Goal: Participate in discussion: Engage in conversation with other users on a specific topic

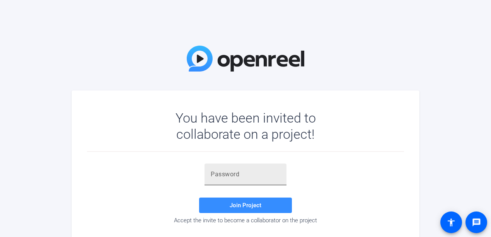
click at [265, 176] on input "text" at bounding box center [245, 174] width 70 height 9
click at [227, 175] on input "text" at bounding box center [245, 174] width 70 height 9
paste input "9Yg6_("
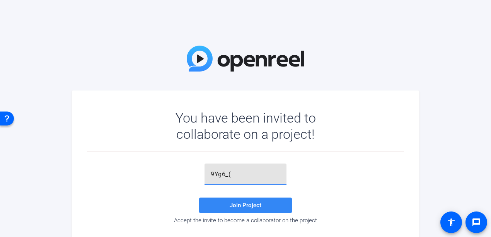
type input "9Yg6_("
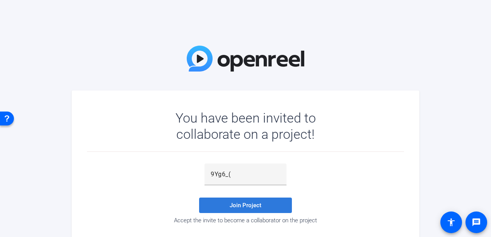
click at [232, 204] on span "Join Project" at bounding box center [245, 205] width 32 height 7
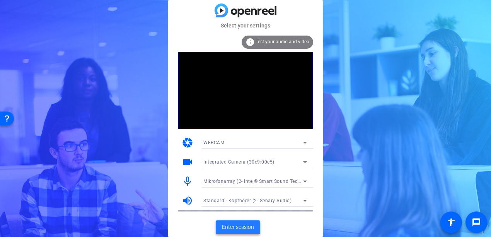
click at [223, 224] on span "Enter session" at bounding box center [238, 227] width 32 height 8
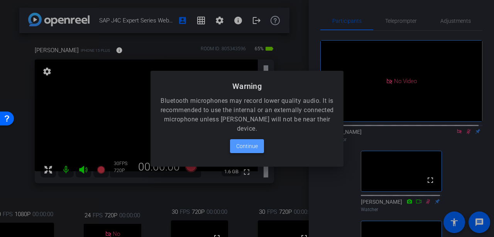
click at [246, 149] on span "Continue" at bounding box center [247, 145] width 22 height 9
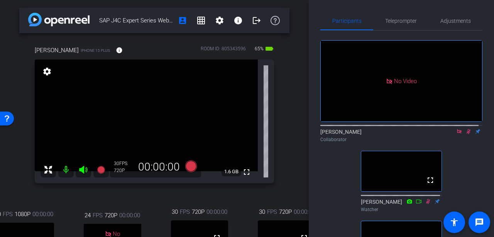
click at [457, 134] on icon at bounding box center [460, 131] width 6 height 5
click at [448, 133] on icon at bounding box center [450, 131] width 5 height 4
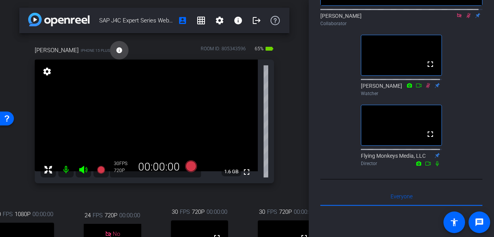
click at [116, 51] on mat-icon "info" at bounding box center [119, 50] width 7 height 7
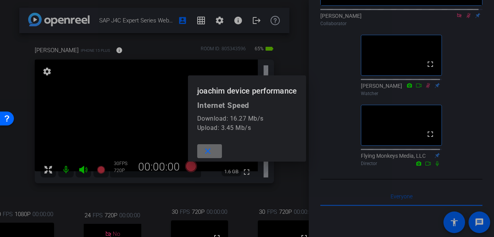
click at [212, 155] on span at bounding box center [209, 151] width 25 height 19
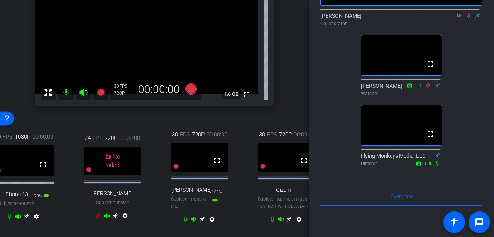
scroll to position [116, 0]
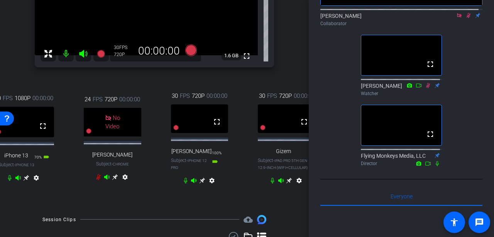
click at [36, 184] on mat-icon "settings" at bounding box center [36, 179] width 9 height 9
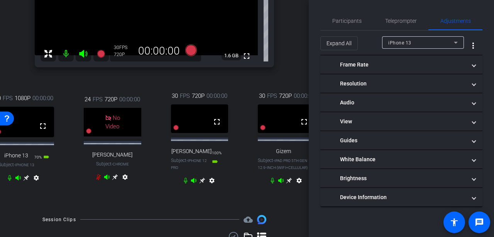
scroll to position [0, 0]
click at [353, 22] on span "Participants" at bounding box center [347, 20] width 29 height 5
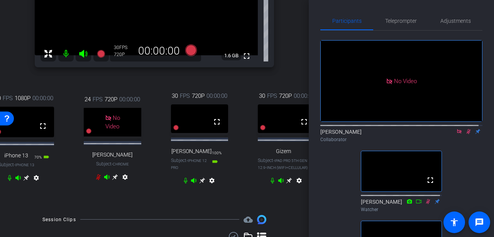
click at [25, 181] on icon at bounding box center [27, 178] width 6 height 6
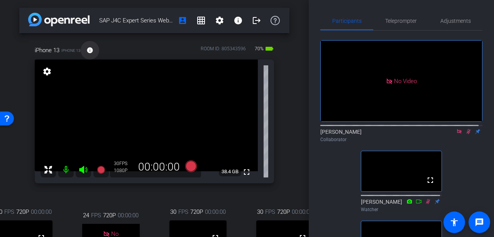
click at [92, 48] on mat-icon "info" at bounding box center [90, 50] width 7 height 7
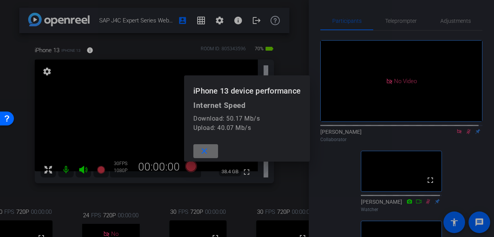
click at [201, 151] on mat-icon "close" at bounding box center [205, 151] width 10 height 10
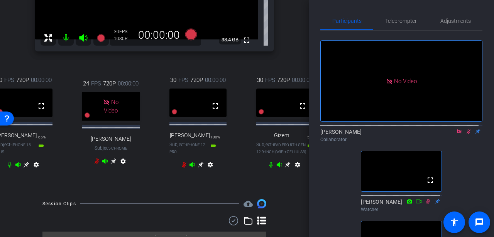
scroll to position [116, 0]
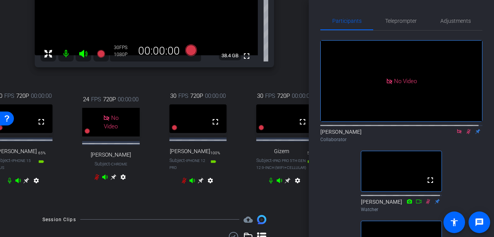
click at [29, 183] on icon at bounding box center [27, 180] width 6 height 6
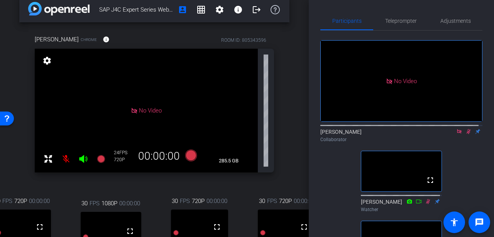
scroll to position [0, 0]
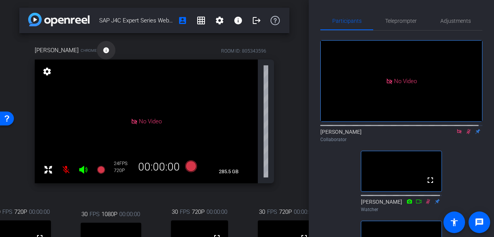
click at [103, 50] on mat-icon "info" at bounding box center [106, 50] width 7 height 7
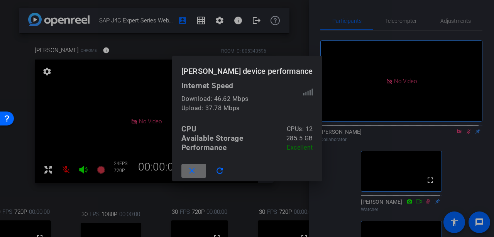
click at [196, 172] on mat-icon "close" at bounding box center [192, 171] width 10 height 10
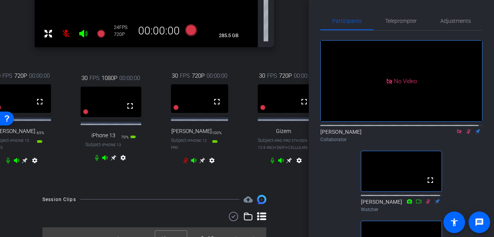
scroll to position [154, 0]
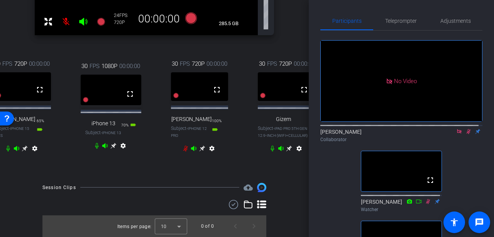
click at [287, 151] on icon at bounding box center [289, 148] width 6 height 6
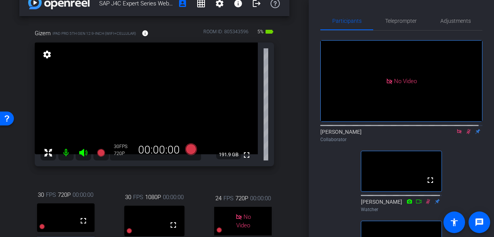
scroll to position [0, 0]
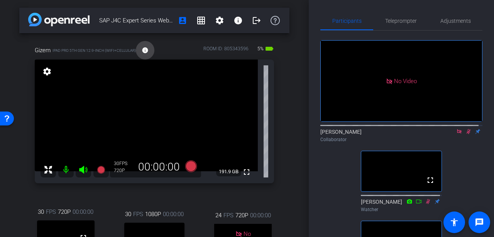
click at [144, 51] on mat-icon "info" at bounding box center [145, 50] width 7 height 7
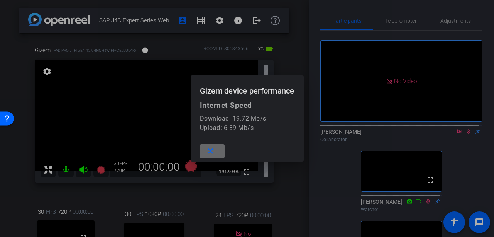
click at [209, 151] on mat-icon "close" at bounding box center [211, 151] width 10 height 10
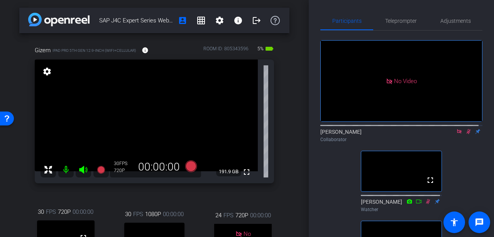
click at [49, 68] on mat-icon "settings" at bounding box center [47, 71] width 11 height 9
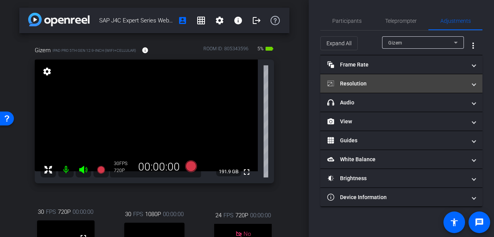
click at [460, 83] on mat-panel-title "Resolution" at bounding box center [397, 84] width 139 height 8
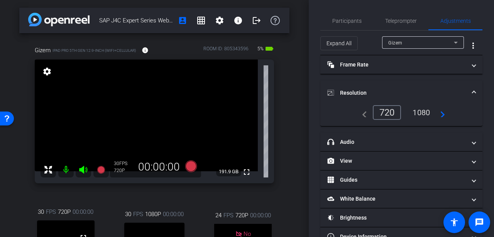
click at [416, 109] on div "1080" at bounding box center [421, 112] width 29 height 13
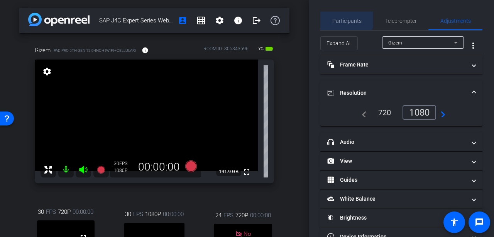
click at [346, 17] on span "Participants" at bounding box center [347, 21] width 29 height 19
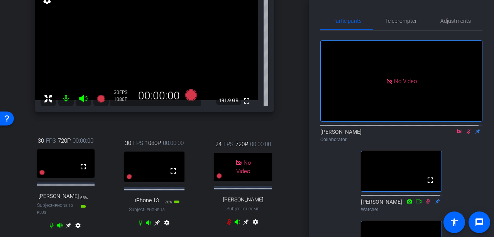
scroll to position [116, 0]
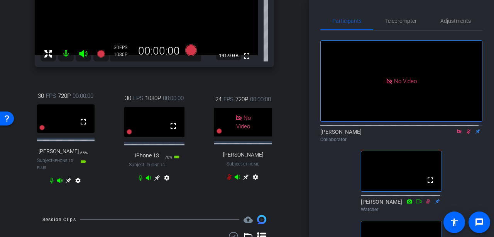
click at [67, 183] on icon at bounding box center [69, 180] width 6 height 6
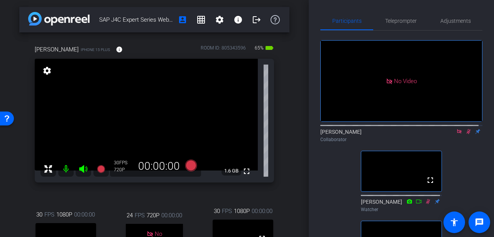
scroll to position [0, 0]
click at [46, 75] on mat-icon "settings" at bounding box center [47, 71] width 11 height 9
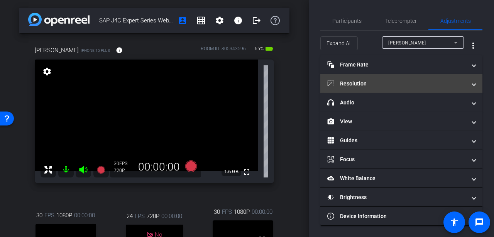
click at [413, 85] on mat-panel-title "Resolution" at bounding box center [397, 84] width 139 height 8
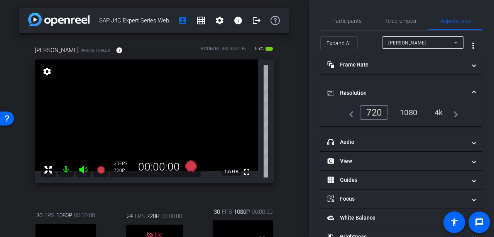
click at [411, 111] on div "1080" at bounding box center [408, 112] width 29 height 13
click at [352, 25] on span "Participants" at bounding box center [347, 21] width 29 height 19
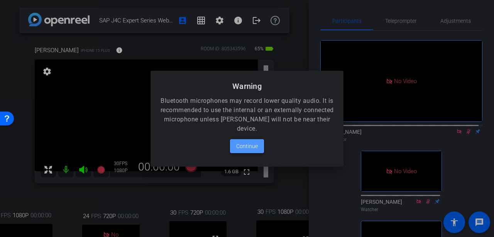
click at [260, 146] on span at bounding box center [247, 146] width 34 height 19
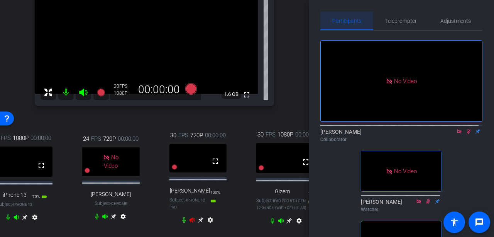
scroll to position [116, 0]
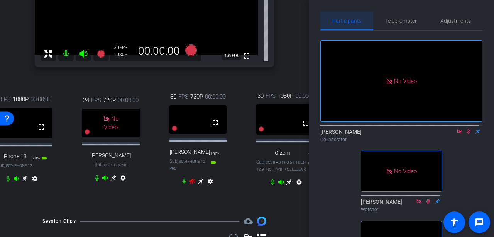
click at [113, 181] on icon at bounding box center [113, 178] width 6 height 6
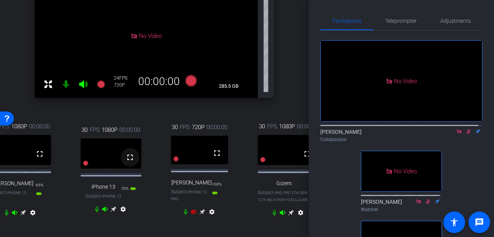
scroll to position [0, 0]
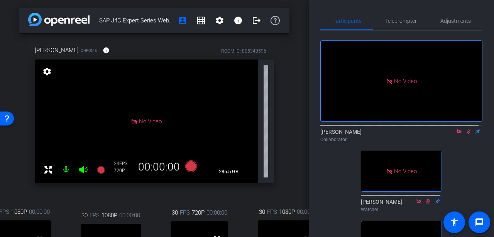
click at [48, 73] on mat-icon "settings" at bounding box center [47, 71] width 11 height 9
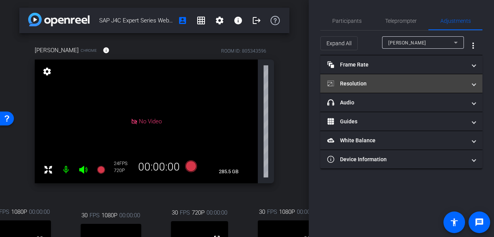
click at [373, 80] on mat-panel-title "Resolution" at bounding box center [397, 84] width 139 height 8
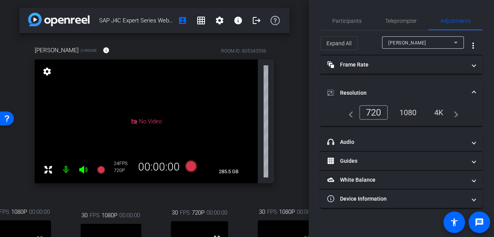
click at [400, 110] on div "1080" at bounding box center [408, 112] width 29 height 13
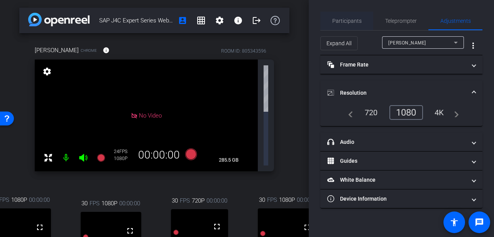
click at [345, 19] on span "Participants" at bounding box center [347, 20] width 29 height 5
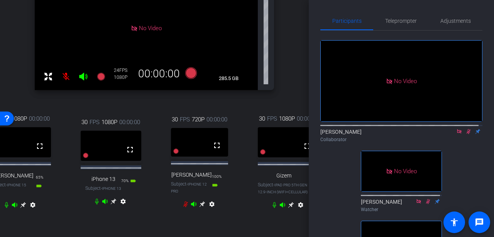
scroll to position [116, 0]
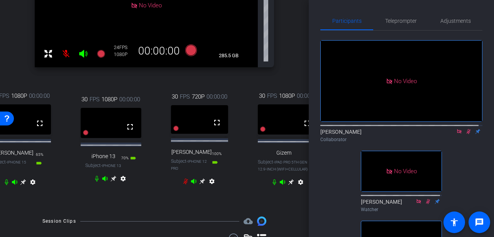
click at [110, 180] on icon at bounding box center [113, 178] width 6 height 6
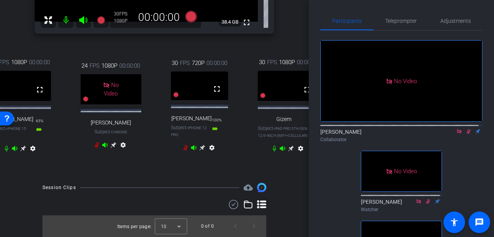
scroll to position [154, 0]
click at [20, 151] on icon at bounding box center [23, 148] width 6 height 6
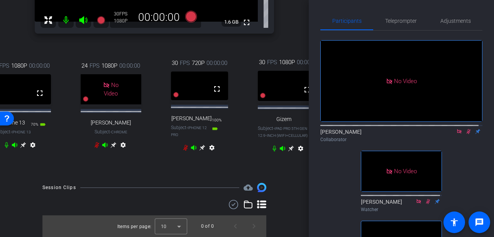
click at [26, 148] on icon at bounding box center [23, 145] width 6 height 6
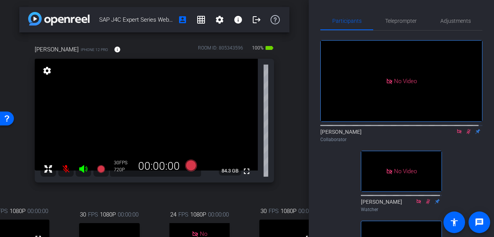
scroll to position [0, 0]
click at [45, 73] on mat-icon "settings" at bounding box center [47, 71] width 11 height 9
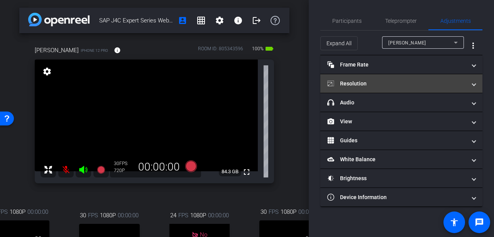
click at [365, 83] on mat-panel-title "Resolution" at bounding box center [397, 84] width 139 height 8
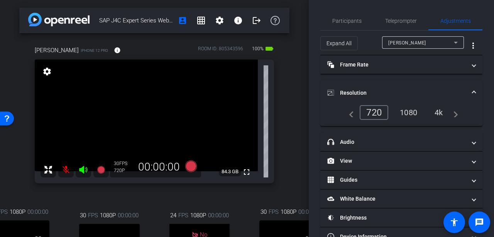
click at [405, 109] on div "1080" at bounding box center [408, 112] width 29 height 13
click at [343, 21] on span "Participants" at bounding box center [347, 20] width 29 height 5
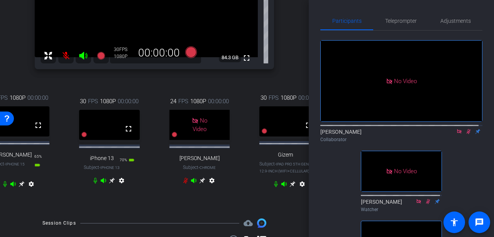
scroll to position [116, 0]
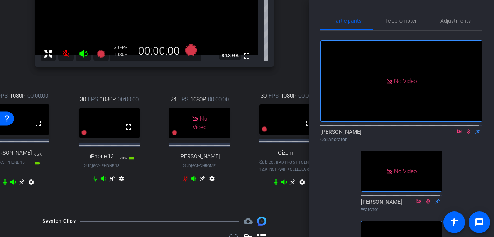
click at [24, 185] on icon at bounding box center [22, 182] width 6 height 6
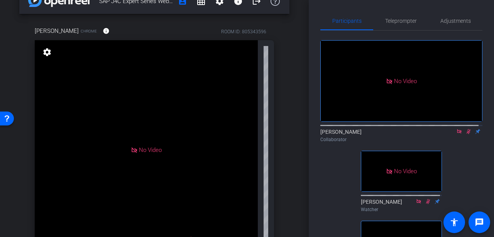
scroll to position [0, 0]
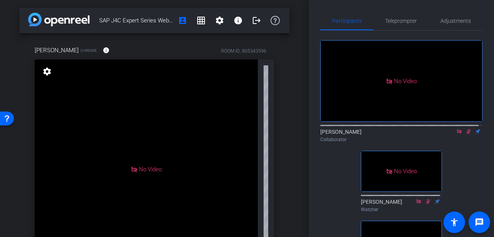
click at [47, 73] on mat-icon "settings" at bounding box center [47, 71] width 11 height 9
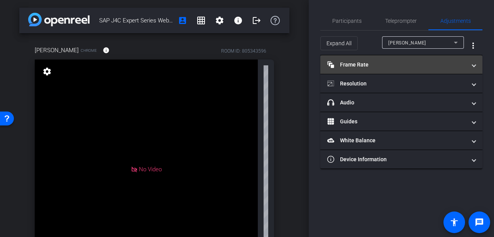
click at [405, 67] on mat-panel-title "Frame Rate Frame Rate" at bounding box center [397, 65] width 139 height 8
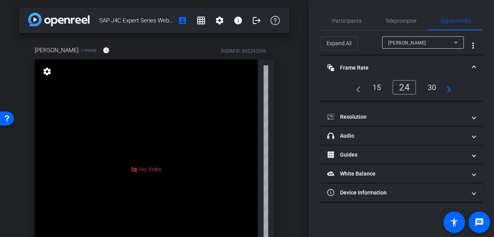
click at [436, 91] on div "30" at bounding box center [432, 87] width 20 height 13
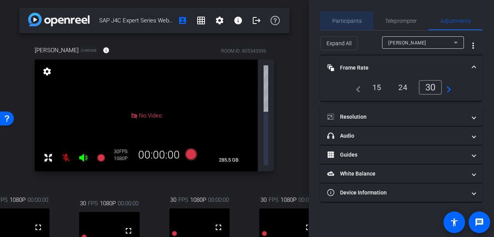
click at [340, 21] on span "Participants" at bounding box center [347, 20] width 29 height 5
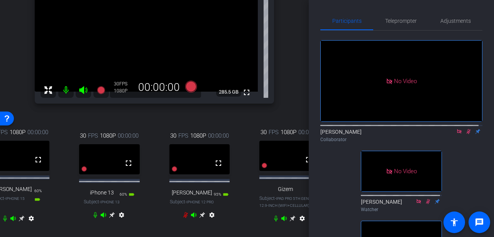
click at [457, 129] on icon at bounding box center [460, 131] width 6 height 5
click at [458, 134] on icon at bounding box center [460, 131] width 4 height 5
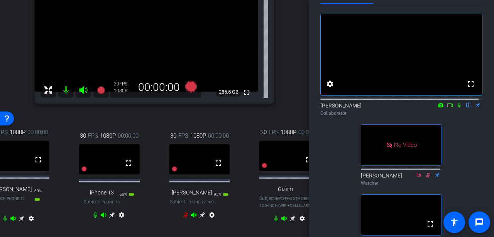
scroll to position [39, 0]
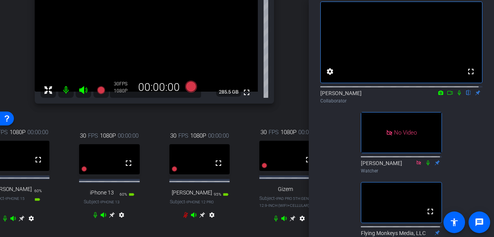
click at [449, 95] on icon at bounding box center [450, 92] width 6 height 5
click at [457, 95] on icon at bounding box center [460, 92] width 6 height 5
click at [448, 95] on icon at bounding box center [450, 92] width 6 height 5
click at [467, 95] on icon at bounding box center [469, 92] width 6 height 5
click at [466, 95] on icon at bounding box center [469, 92] width 6 height 5
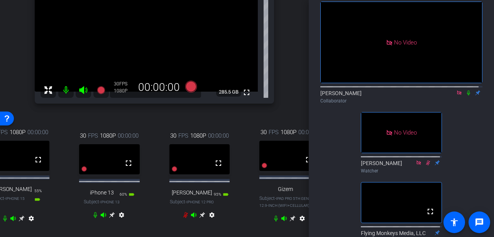
click at [466, 95] on icon at bounding box center [469, 92] width 6 height 5
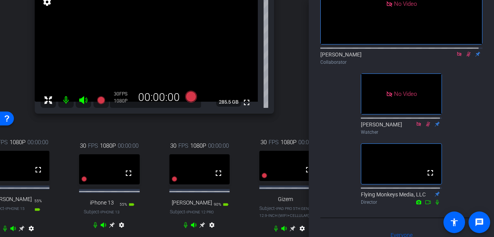
scroll to position [80, 0]
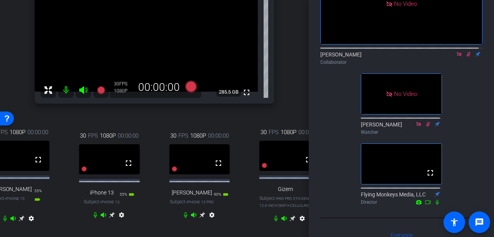
click at [24, 221] on icon at bounding box center [22, 219] width 6 height 6
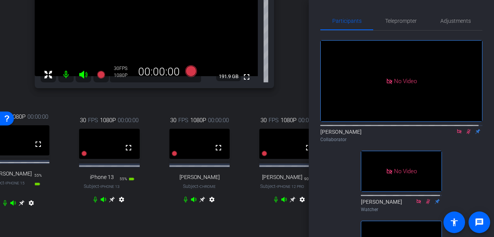
scroll to position [118, 0]
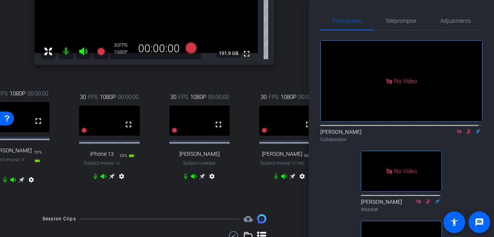
click at [20, 183] on icon at bounding box center [22, 180] width 6 height 6
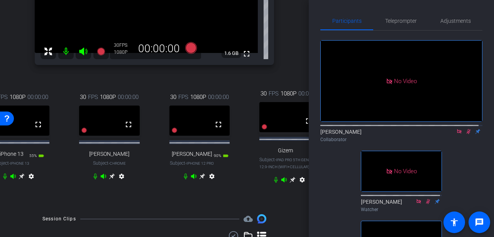
click at [20, 179] on icon at bounding box center [22, 176] width 6 height 6
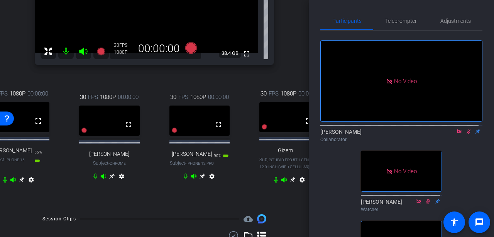
click at [24, 180] on icon at bounding box center [22, 180] width 6 height 6
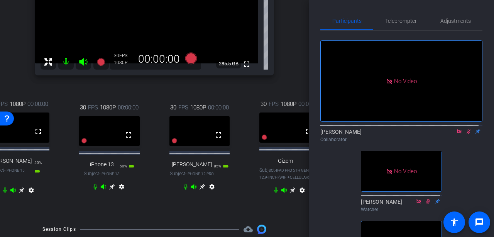
scroll to position [116, 0]
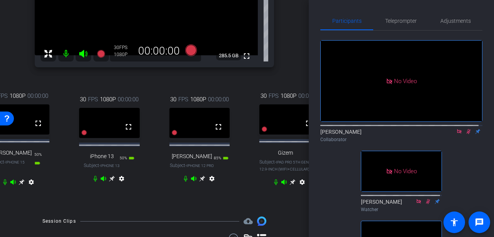
click at [20, 184] on icon at bounding box center [22, 182] width 6 height 6
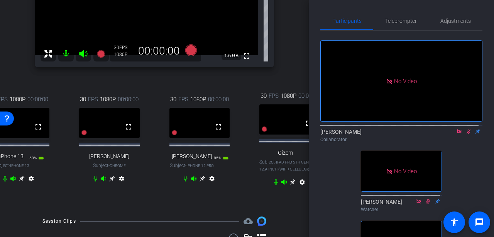
click at [24, 182] on icon at bounding box center [22, 179] width 6 height 6
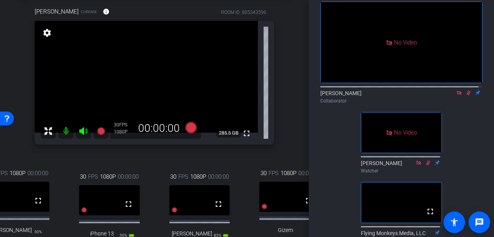
scroll to position [0, 0]
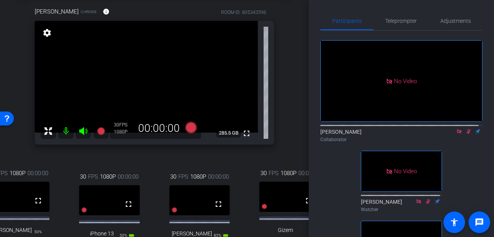
click at [46, 34] on mat-icon "settings" at bounding box center [47, 32] width 11 height 9
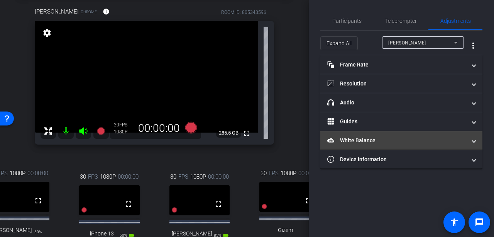
click at [370, 145] on mat-expansion-panel-header "White Balance White Balance" at bounding box center [402, 140] width 162 height 19
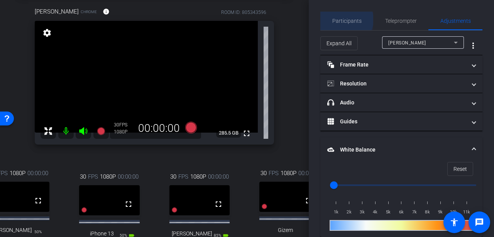
click at [345, 20] on span "Participants" at bounding box center [347, 20] width 29 height 5
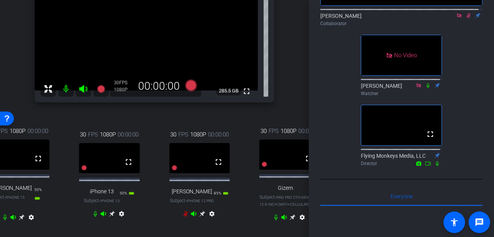
scroll to position [39, 0]
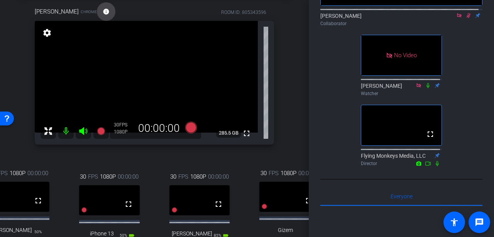
click at [103, 13] on mat-icon "info" at bounding box center [106, 11] width 7 height 7
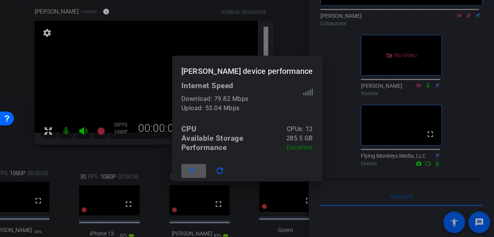
click at [197, 173] on mat-icon "close" at bounding box center [192, 171] width 10 height 10
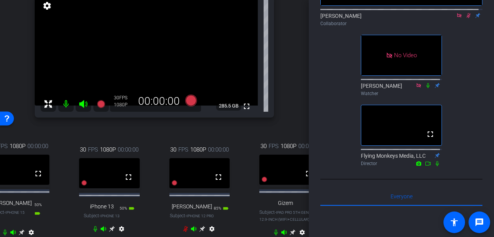
scroll to position [116, 0]
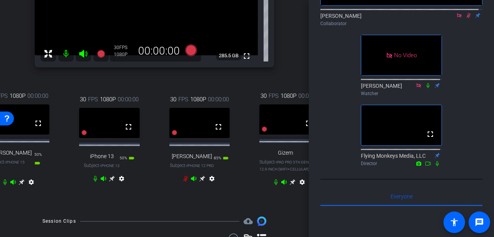
click at [20, 185] on icon at bounding box center [22, 182] width 6 height 6
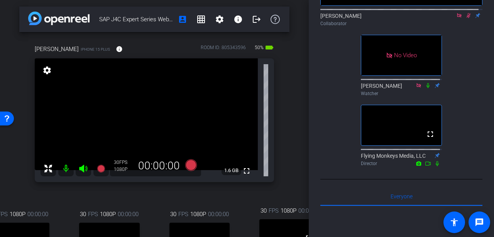
scroll to position [0, 0]
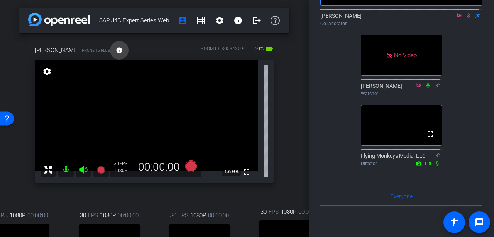
click at [116, 51] on mat-icon "info" at bounding box center [119, 50] width 7 height 7
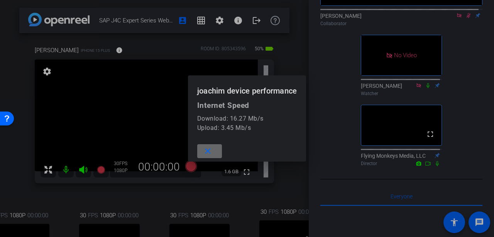
click at [202, 148] on span at bounding box center [209, 151] width 25 height 19
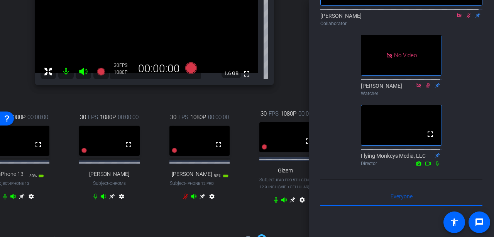
scroll to position [116, 0]
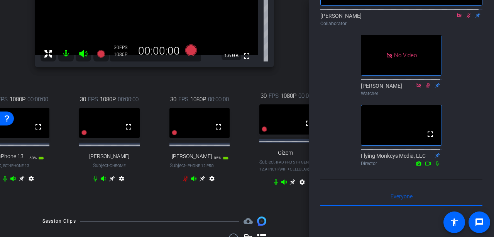
click at [20, 182] on icon at bounding box center [22, 179] width 6 height 6
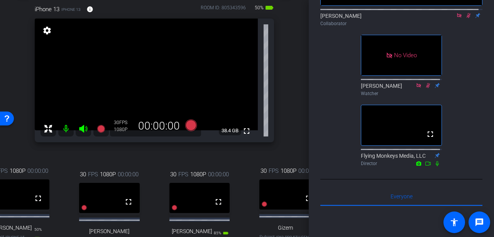
scroll to position [39, 0]
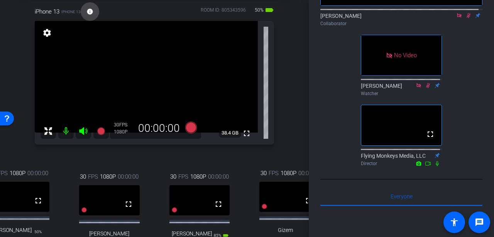
click at [94, 13] on span at bounding box center [90, 11] width 19 height 19
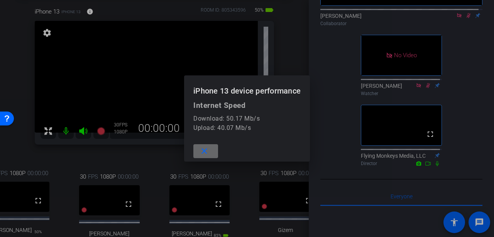
click at [202, 152] on mat-icon "close" at bounding box center [205, 151] width 10 height 10
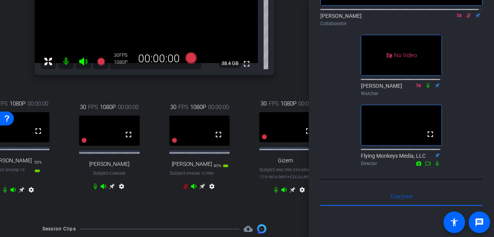
scroll to position [116, 0]
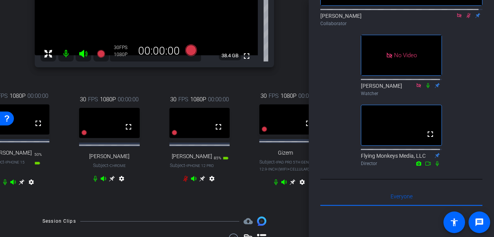
click at [24, 185] on icon at bounding box center [22, 182] width 6 height 6
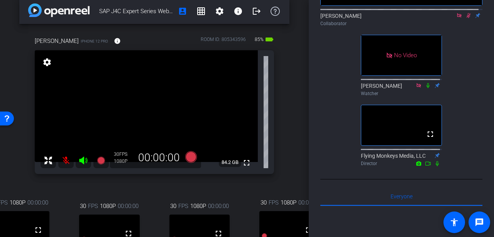
scroll to position [0, 0]
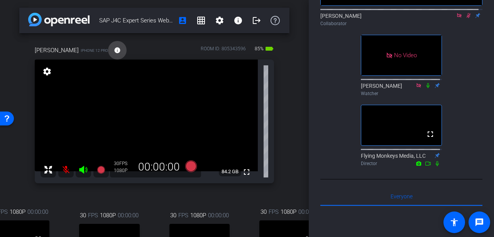
click at [114, 50] on mat-icon "info" at bounding box center [117, 50] width 7 height 7
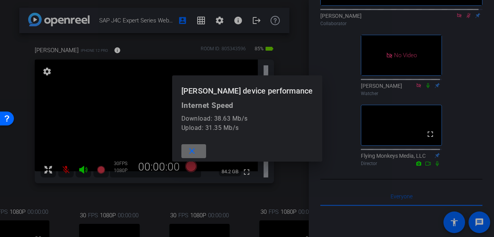
click at [197, 150] on mat-icon "close" at bounding box center [192, 151] width 10 height 10
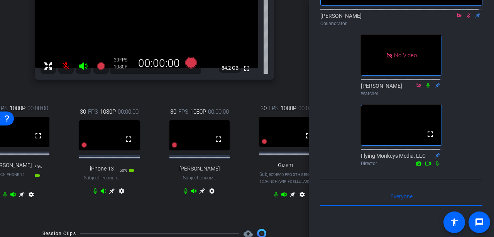
scroll to position [116, 0]
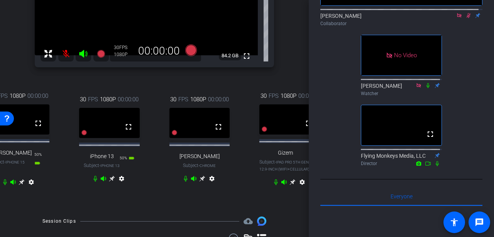
click at [290, 185] on icon at bounding box center [293, 182] width 6 height 6
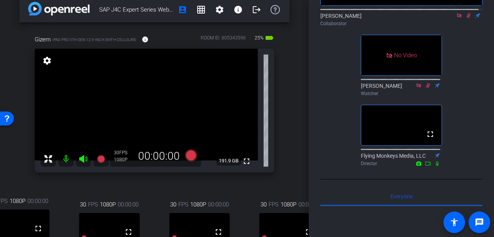
scroll to position [0, 0]
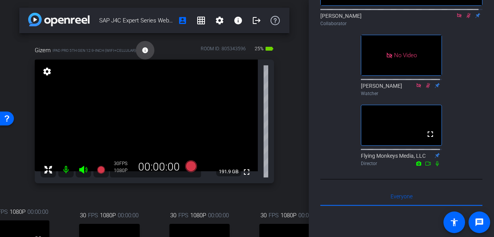
click at [145, 52] on mat-icon "info" at bounding box center [145, 50] width 7 height 7
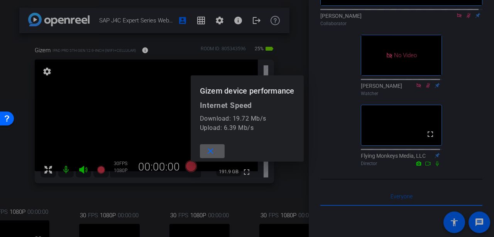
click at [217, 147] on span at bounding box center [212, 151] width 25 height 19
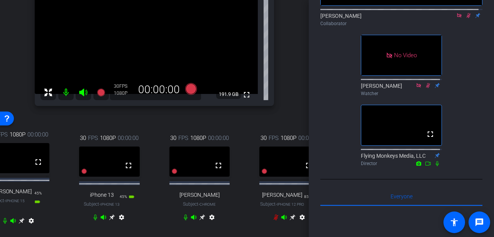
scroll to position [116, 0]
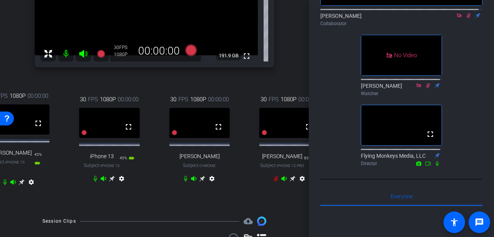
click at [20, 185] on icon at bounding box center [22, 182] width 6 height 6
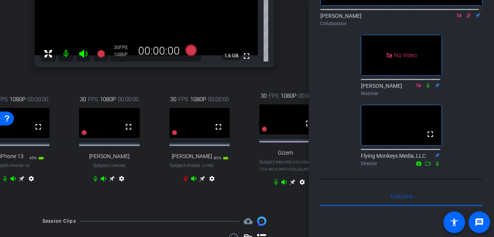
click at [109, 182] on icon at bounding box center [112, 178] width 6 height 6
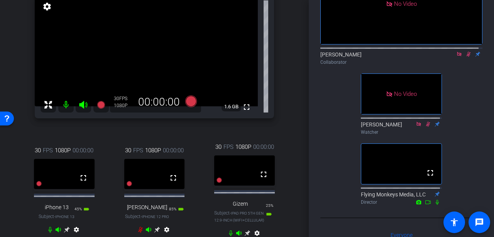
scroll to position [77, 0]
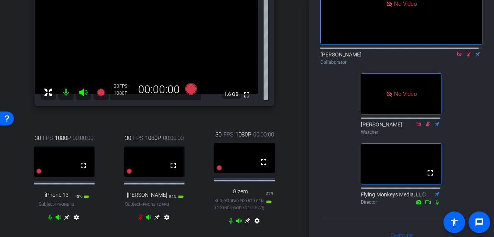
click at [245, 224] on icon at bounding box center [247, 220] width 6 height 6
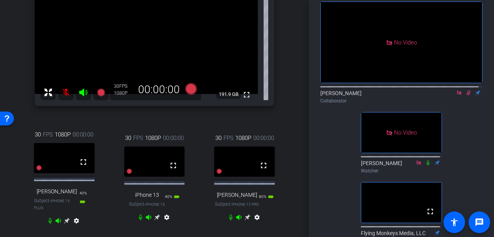
click at [70, 221] on icon at bounding box center [67, 221] width 6 height 6
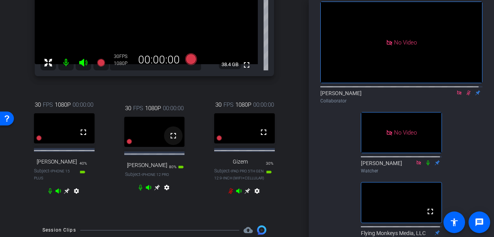
scroll to position [116, 0]
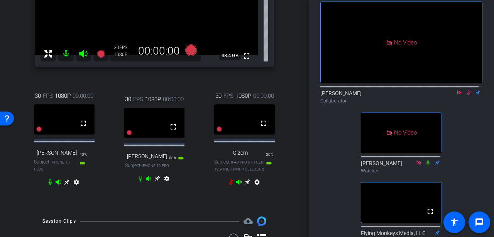
click at [64, 185] on icon at bounding box center [67, 182] width 6 height 6
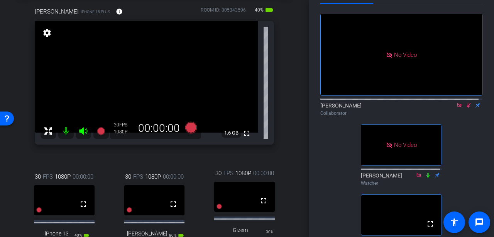
scroll to position [39, 0]
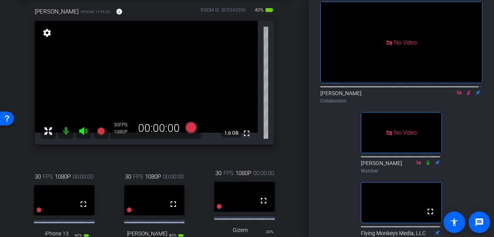
click at [467, 90] on icon at bounding box center [469, 92] width 6 height 5
click at [467, 90] on icon at bounding box center [468, 92] width 3 height 5
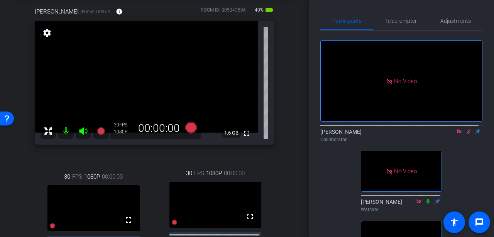
click at [466, 129] on icon at bounding box center [469, 131] width 6 height 5
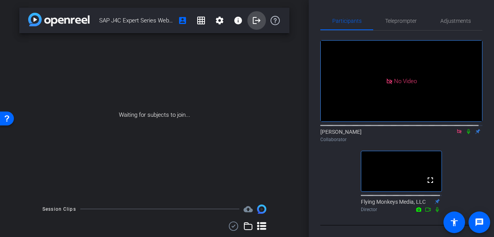
click at [252, 17] on mat-icon "logout" at bounding box center [256, 20] width 9 height 9
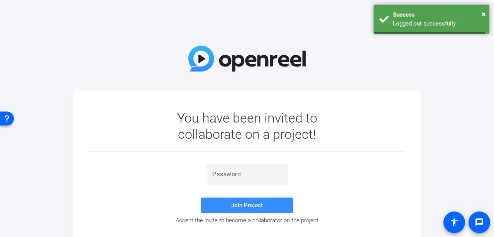
click at [252, 19] on div "You have been invited to collaborate on a project! Join Project Accept the invi…" at bounding box center [247, 118] width 494 height 237
